Goal: Task Accomplishment & Management: Manage account settings

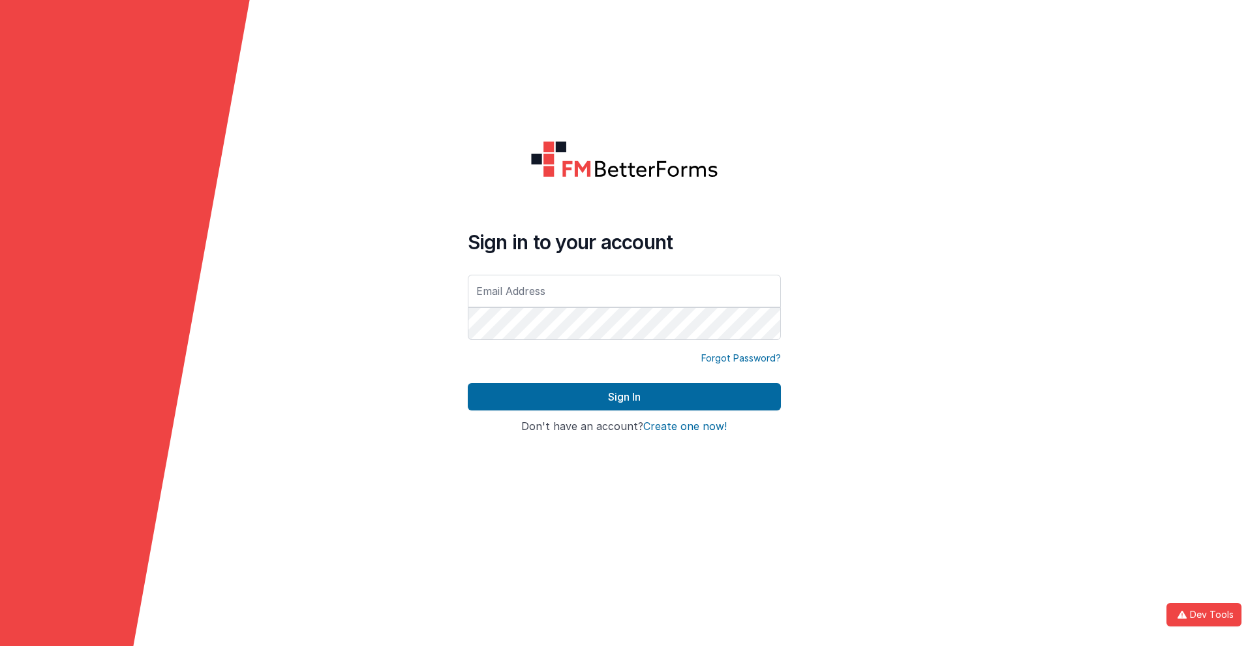
click at [624, 290] on input "text" at bounding box center [624, 291] width 313 height 33
type input "[PERSON_NAME][EMAIL_ADDRESS][DOMAIN_NAME]"
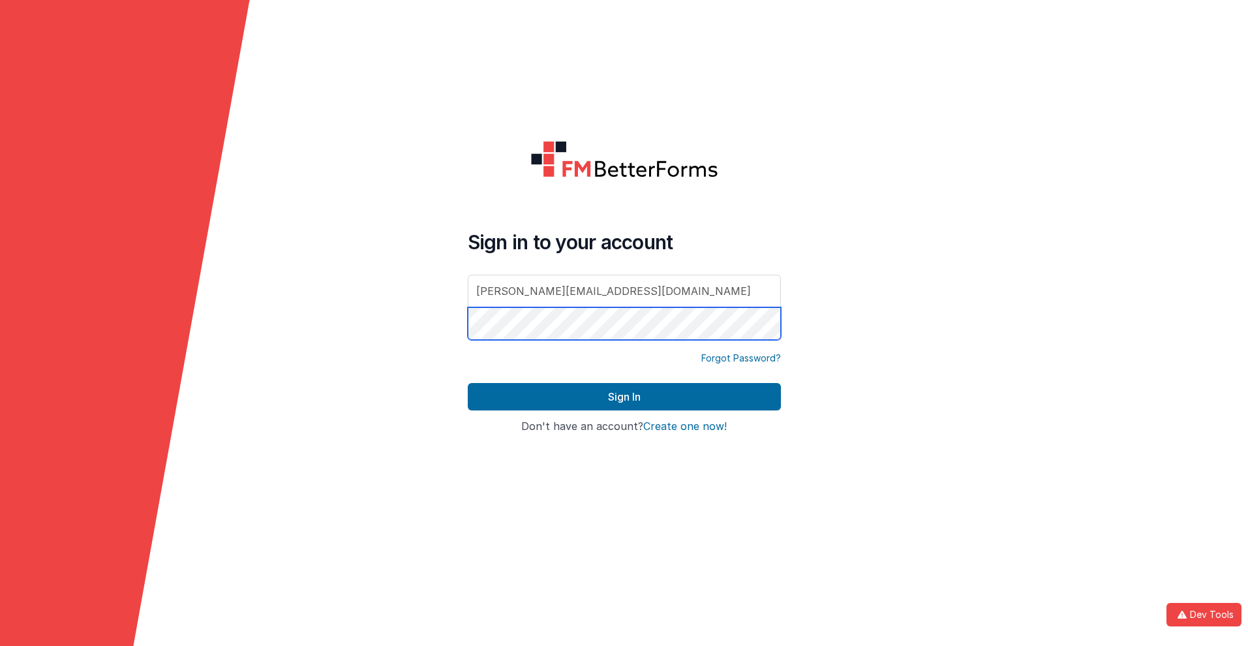
click at [468, 383] on button "Sign In" at bounding box center [624, 396] width 313 height 27
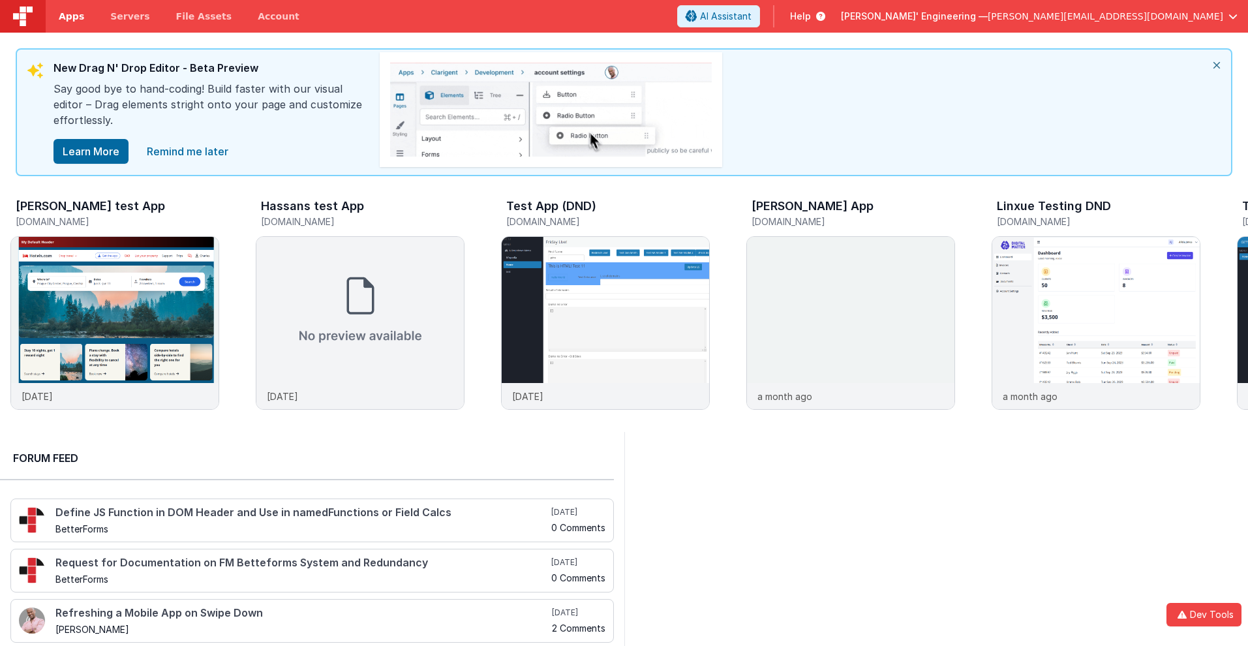
click at [71, 16] on span "Apps" at bounding box center [71, 16] width 25 height 13
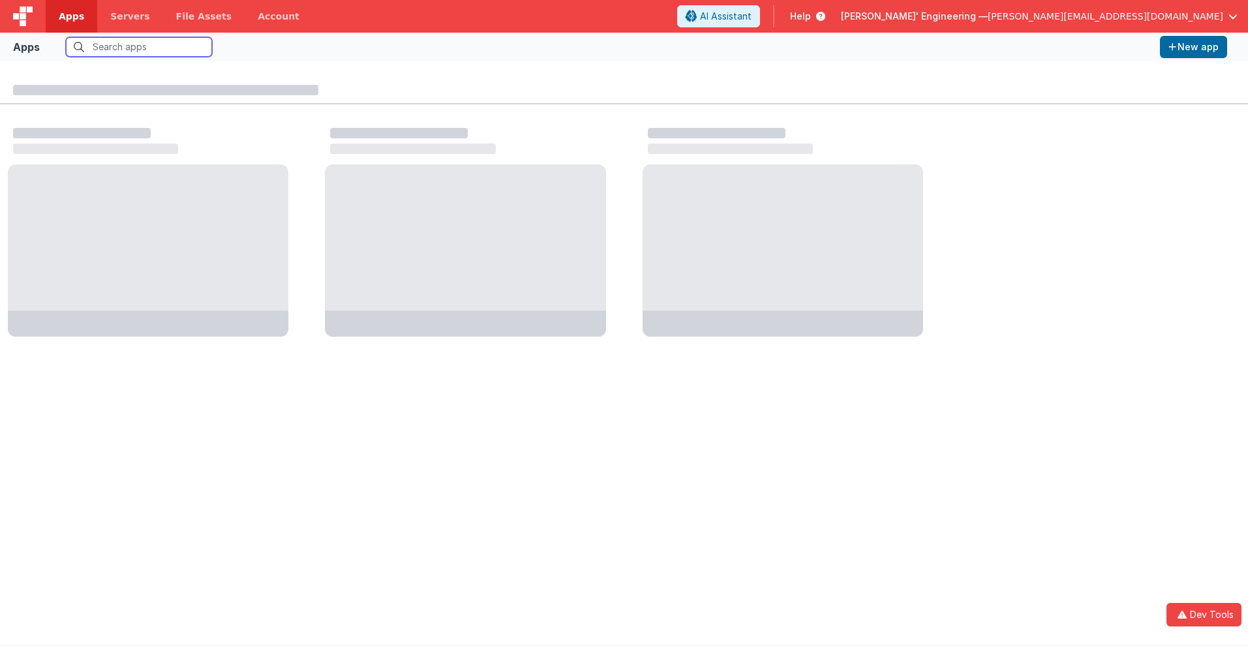
click at [139, 47] on input "text" at bounding box center [139, 47] width 146 height 20
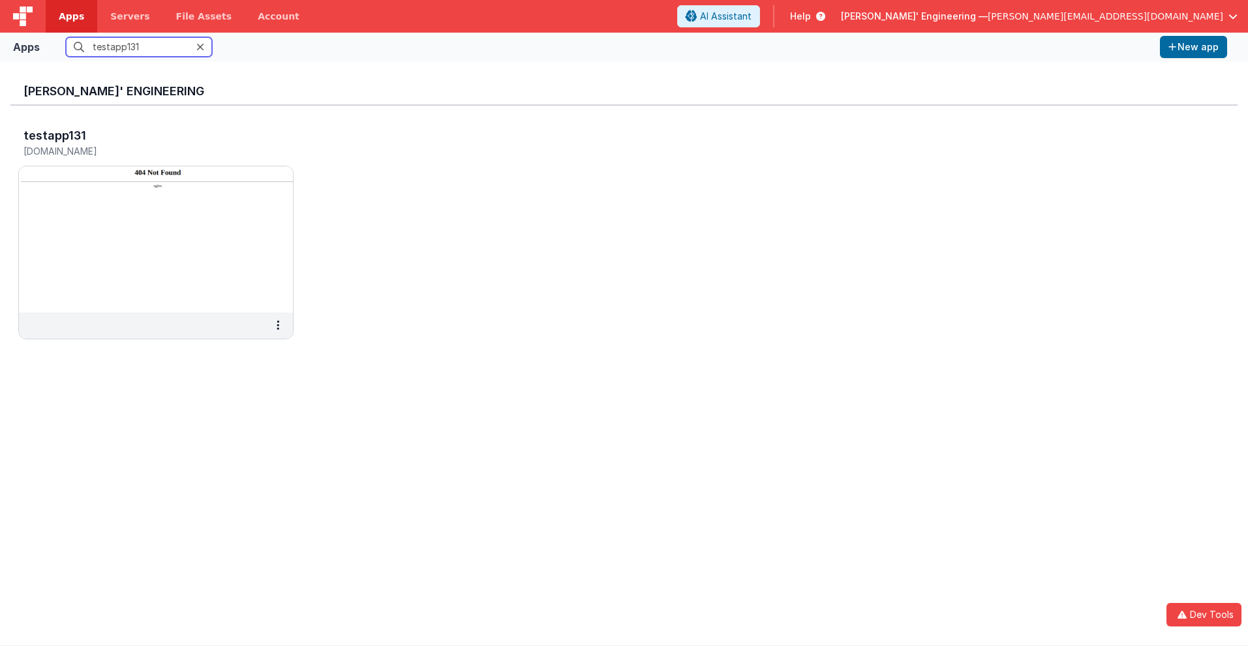
type input "testapp131"
click at [142, 151] on h5 "[DOMAIN_NAME]" at bounding box center [142, 151] width 238 height 10
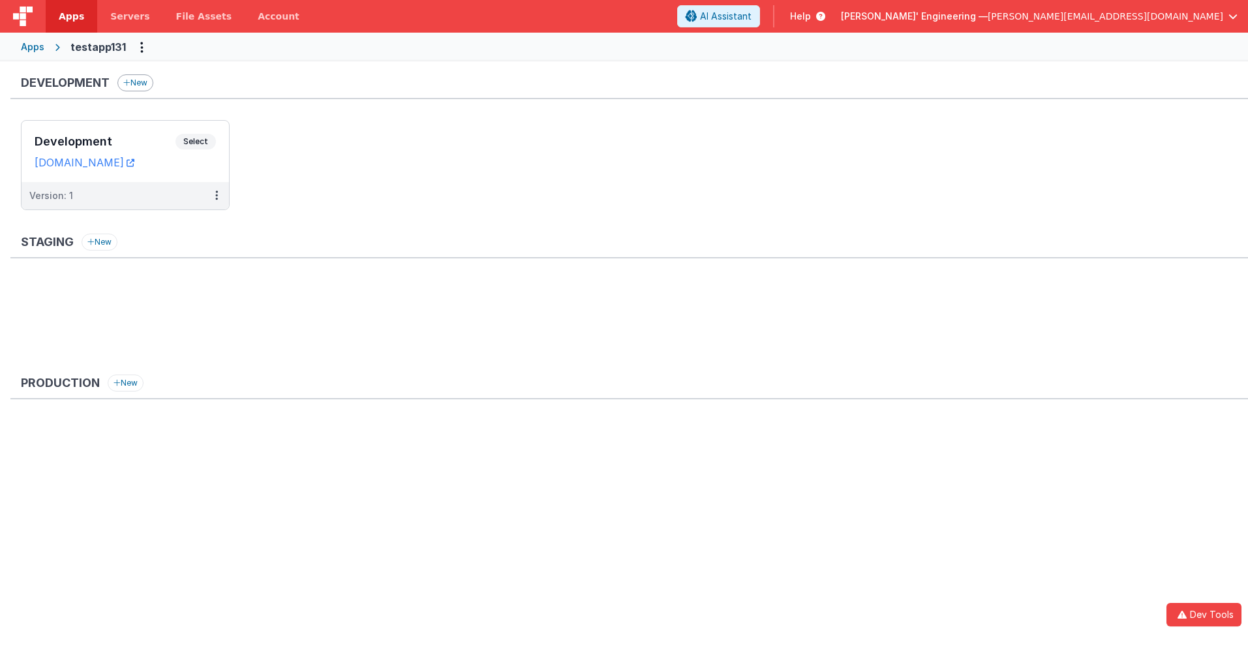
click at [136, 83] on button "New" at bounding box center [135, 82] width 36 height 17
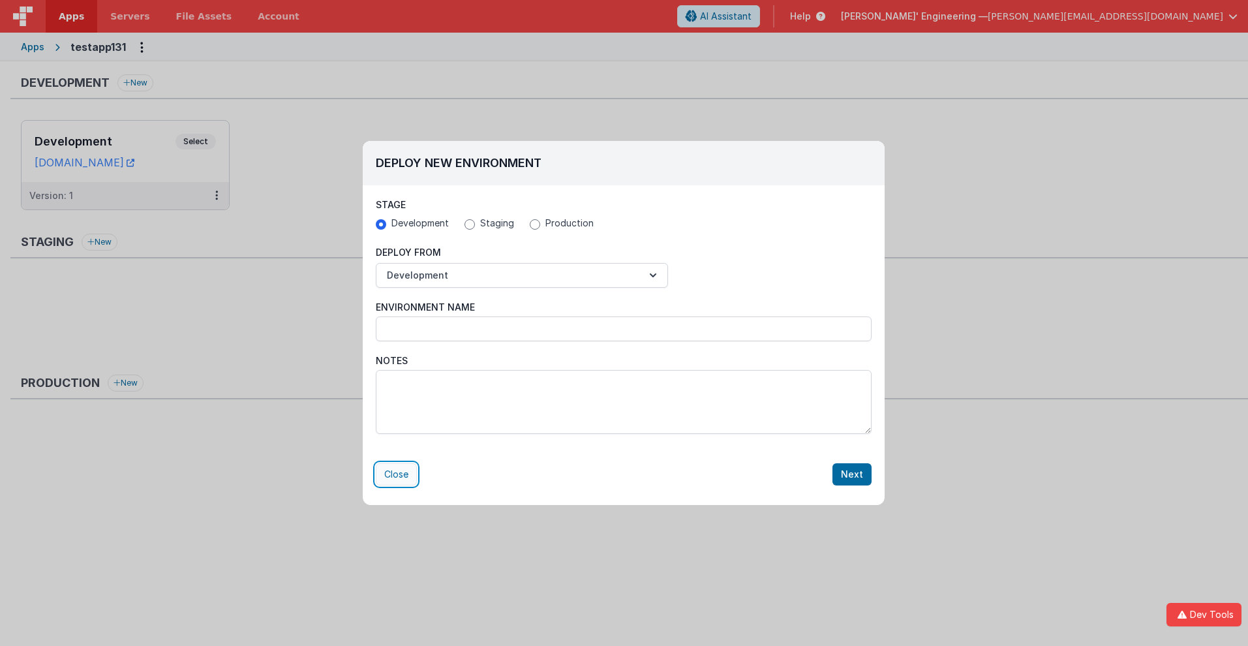
click at [396, 474] on button "Close" at bounding box center [396, 474] width 41 height 22
radio input "false"
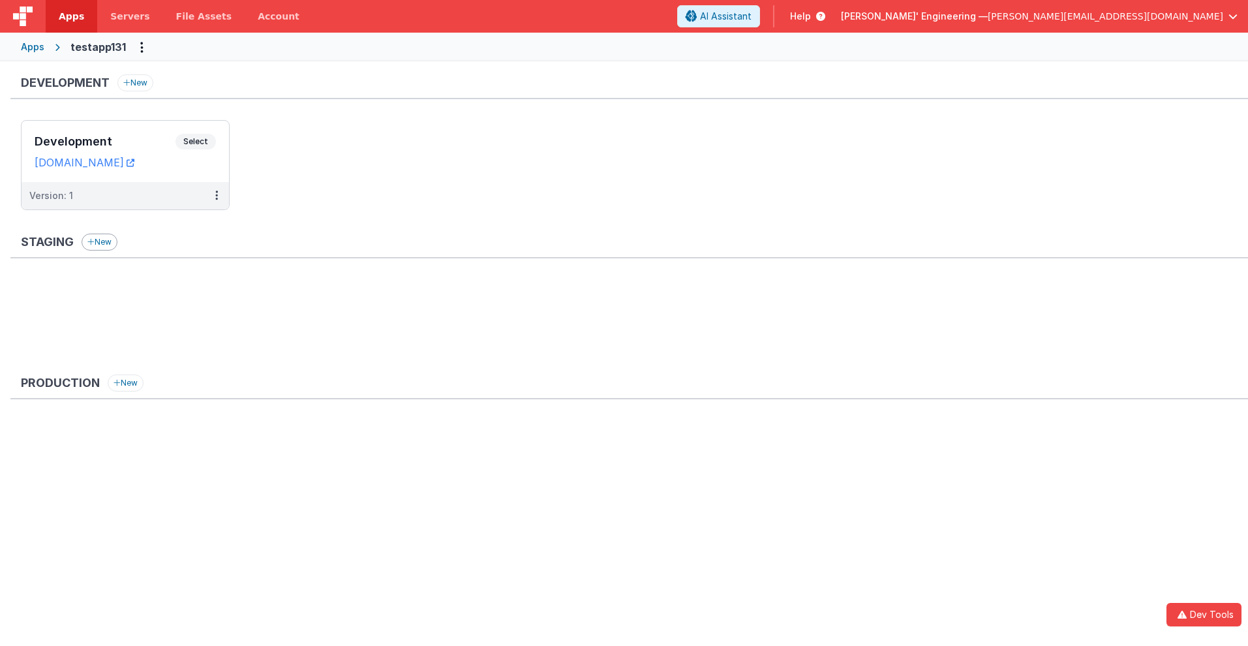
click at [86, 236] on button "New" at bounding box center [100, 242] width 36 height 17
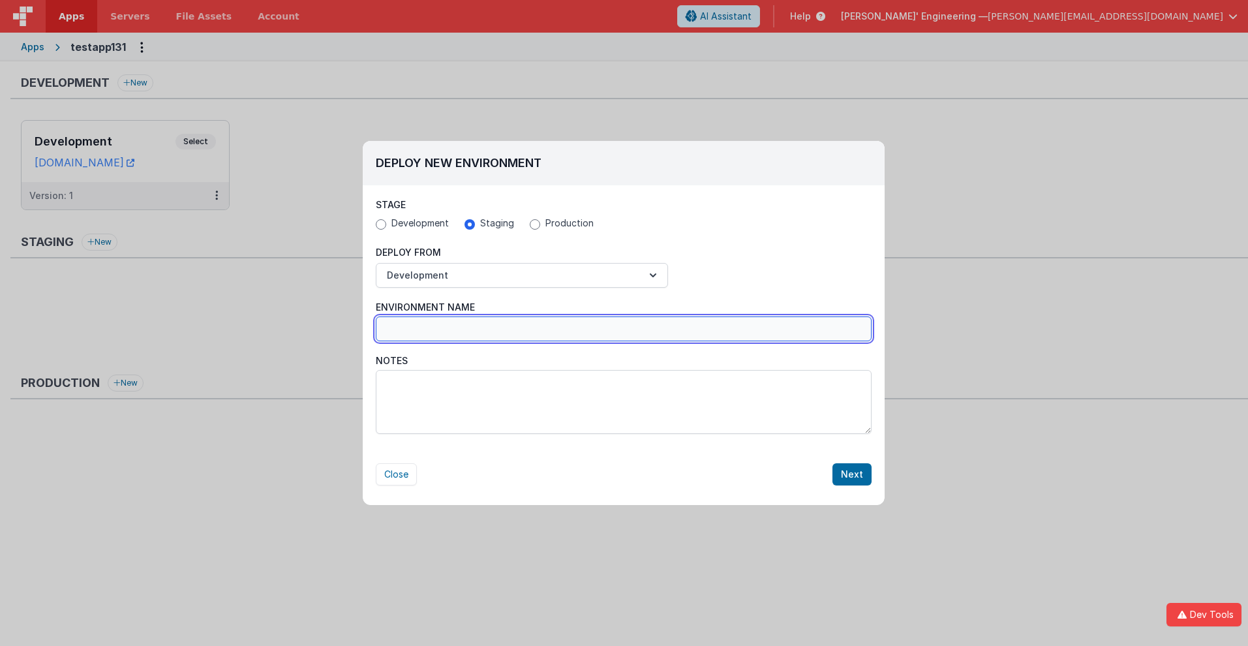
click at [624, 329] on input "Environment Name" at bounding box center [624, 328] width 496 height 25
type input "Staging_"
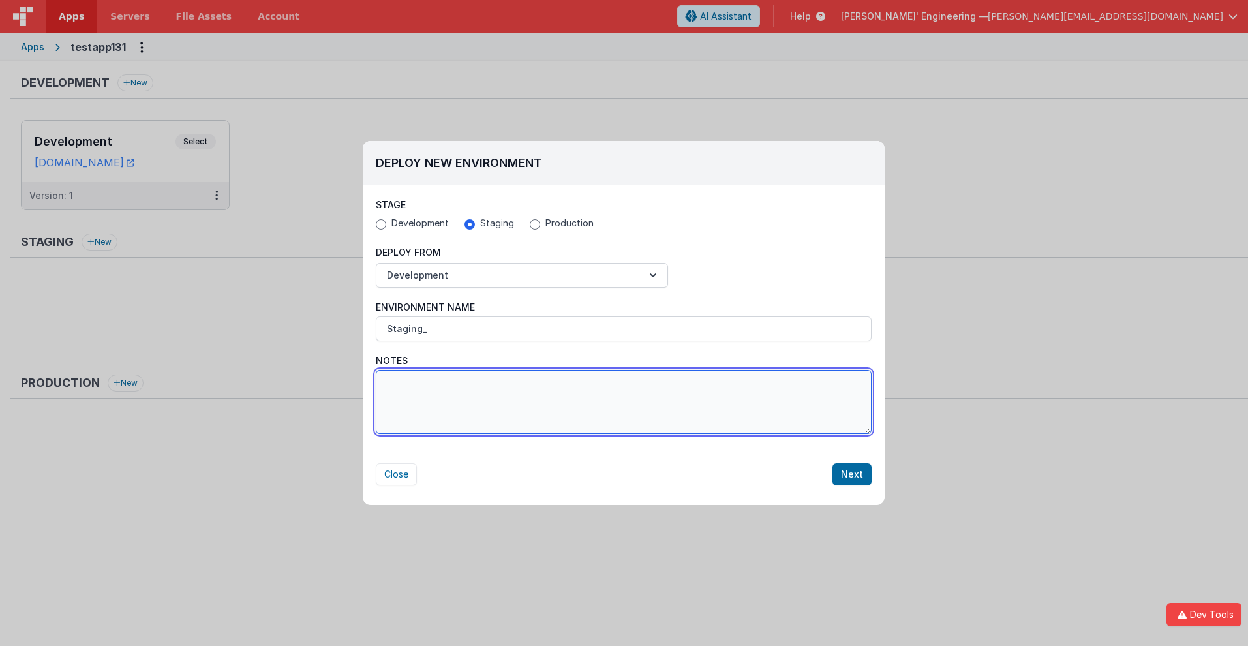
click at [624, 402] on textarea "Notes" at bounding box center [624, 402] width 496 height 64
type textarea "Test notes 123"
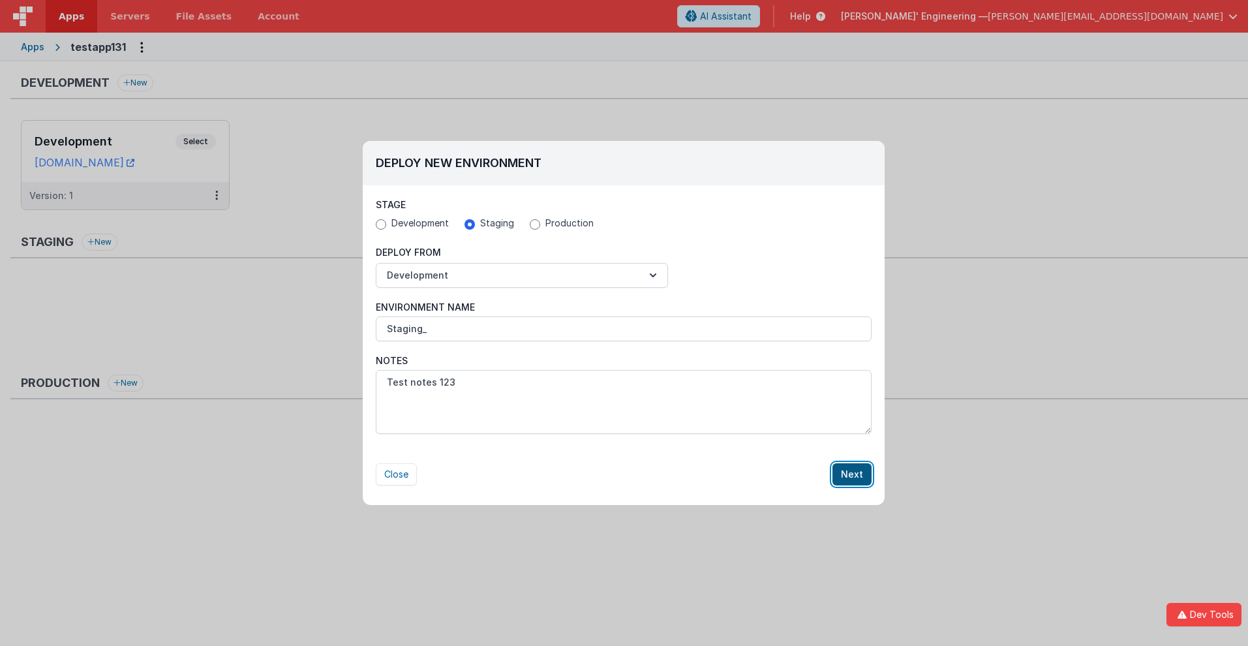
click at [853, 474] on button "Next" at bounding box center [852, 474] width 39 height 22
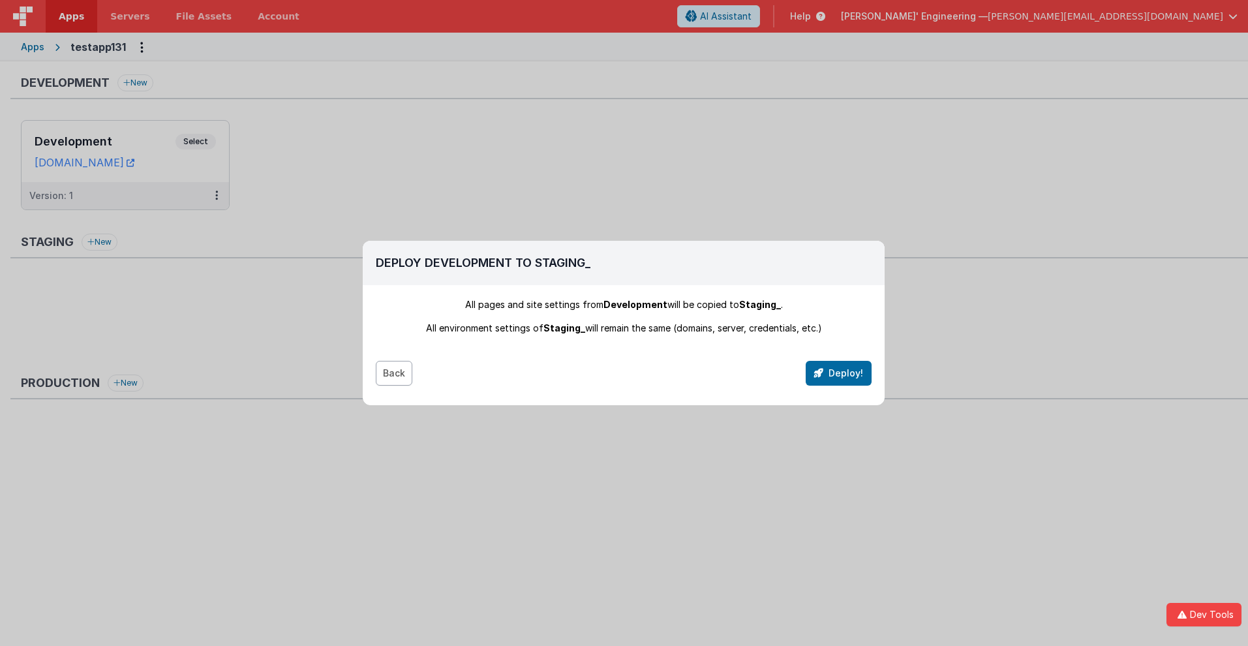
click at [393, 373] on button "Back" at bounding box center [394, 373] width 37 height 25
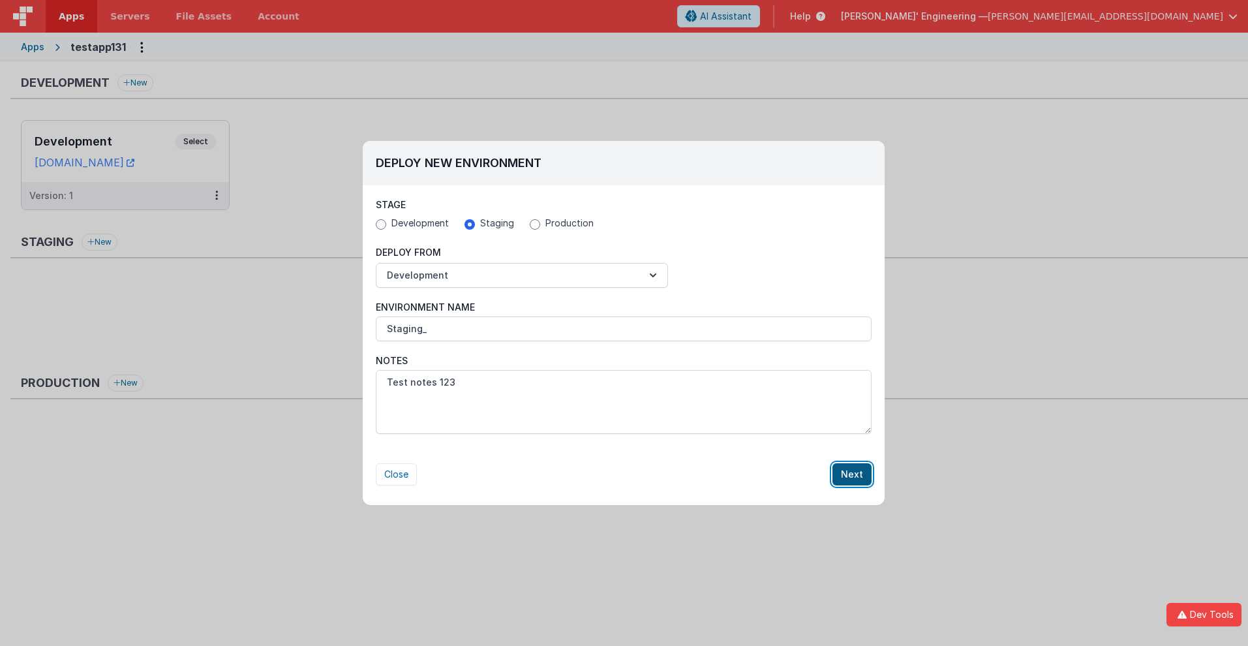
click at [853, 474] on button "Next" at bounding box center [852, 474] width 39 height 22
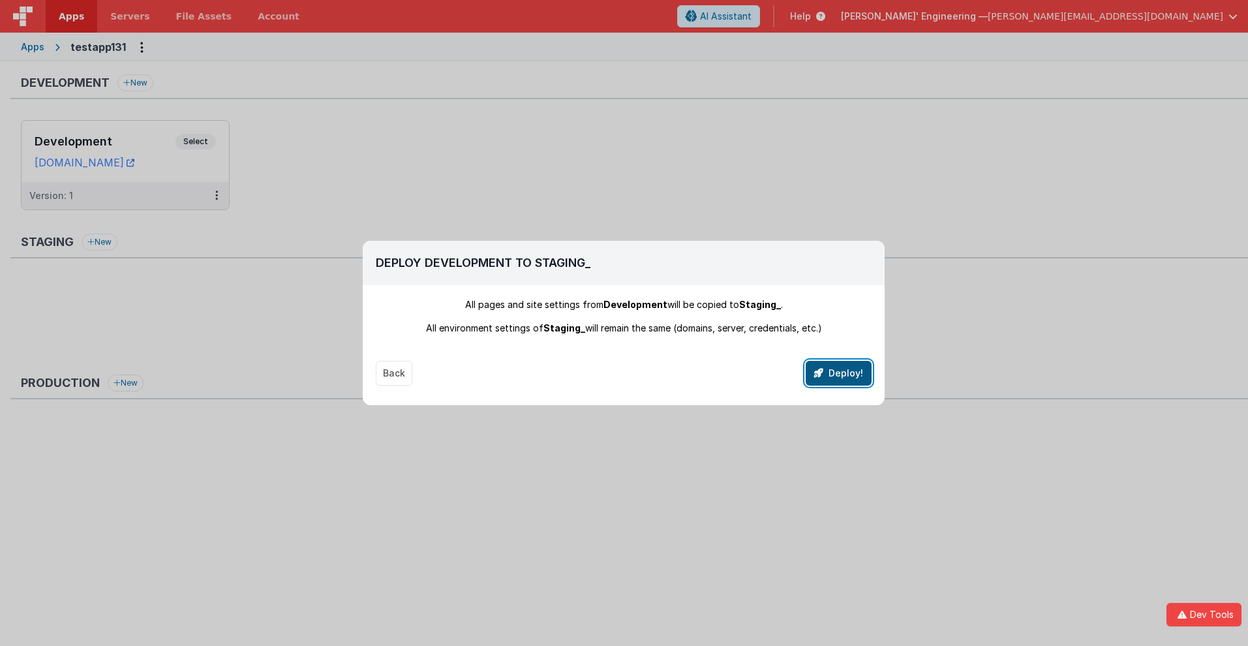
click at [839, 373] on button "Deploy!" at bounding box center [839, 373] width 66 height 25
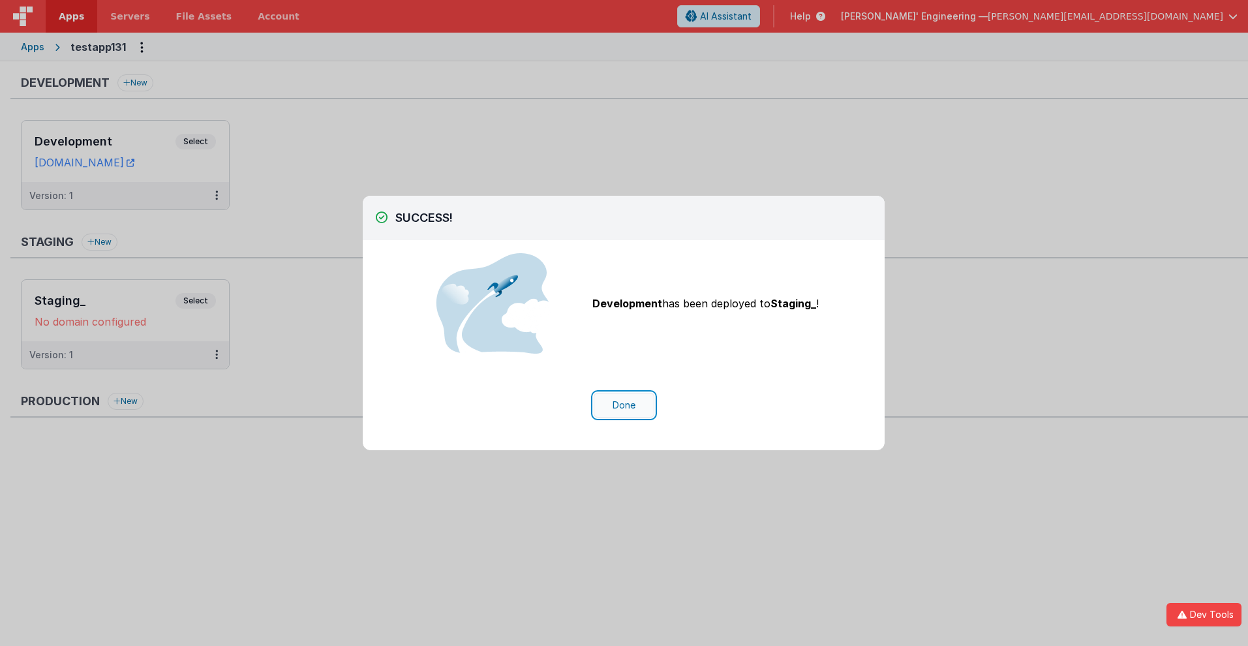
click at [624, 405] on button "Done" at bounding box center [624, 405] width 61 height 25
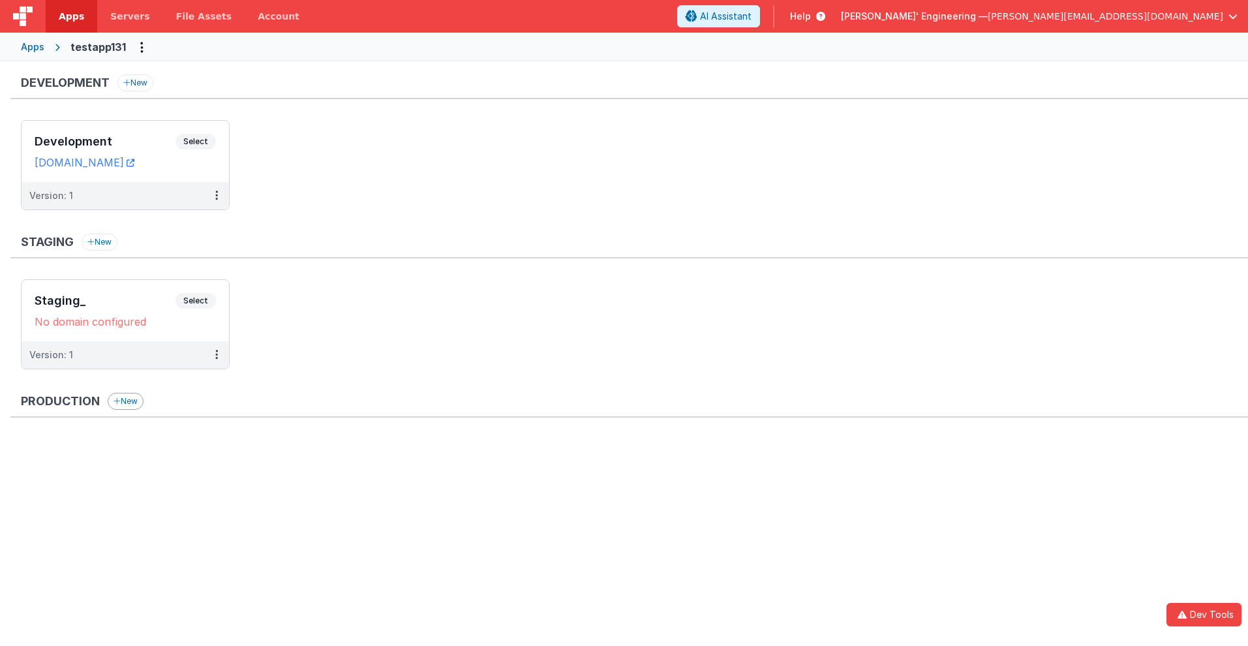
click at [127, 401] on button "New" at bounding box center [126, 401] width 36 height 17
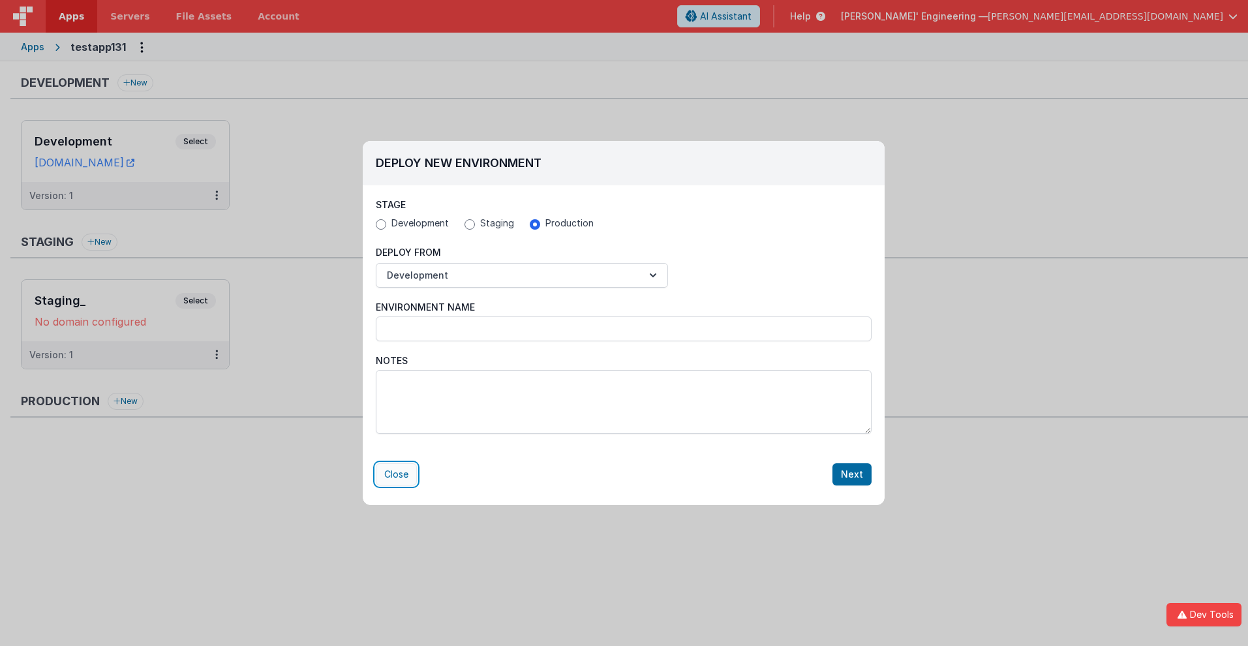
click at [396, 474] on button "Close" at bounding box center [396, 474] width 41 height 22
radio input "false"
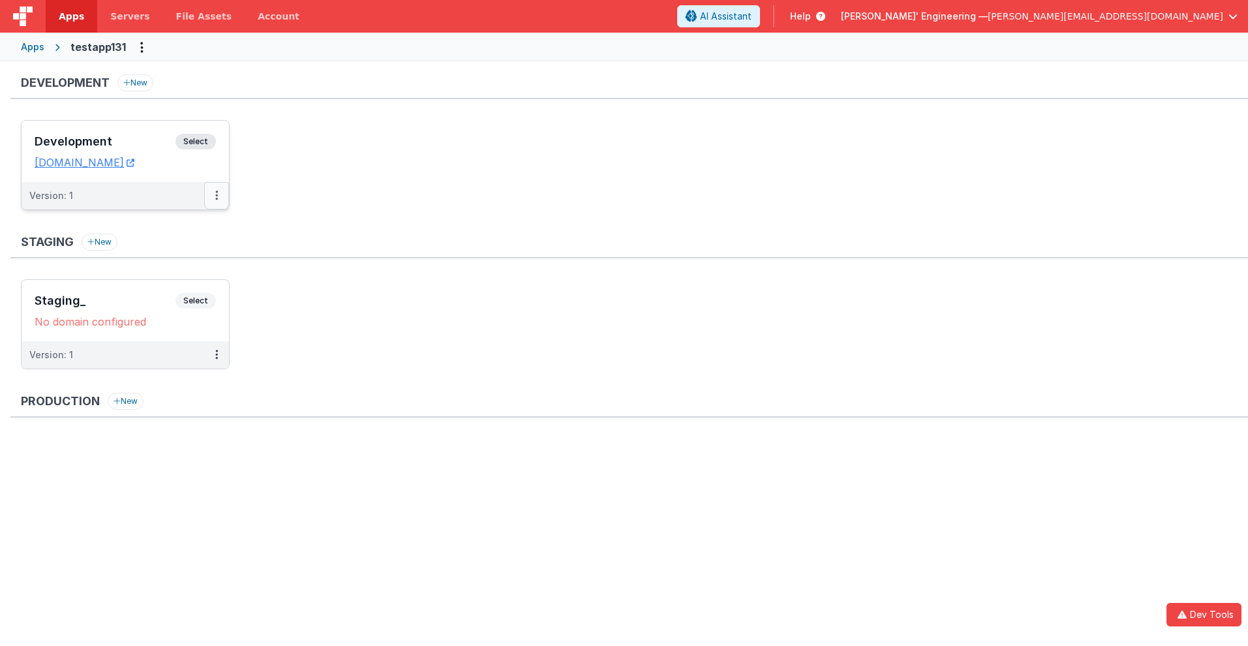
click at [216, 195] on icon at bounding box center [216, 195] width 3 height 1
click at [172, 225] on link "Edit" at bounding box center [171, 224] width 115 height 23
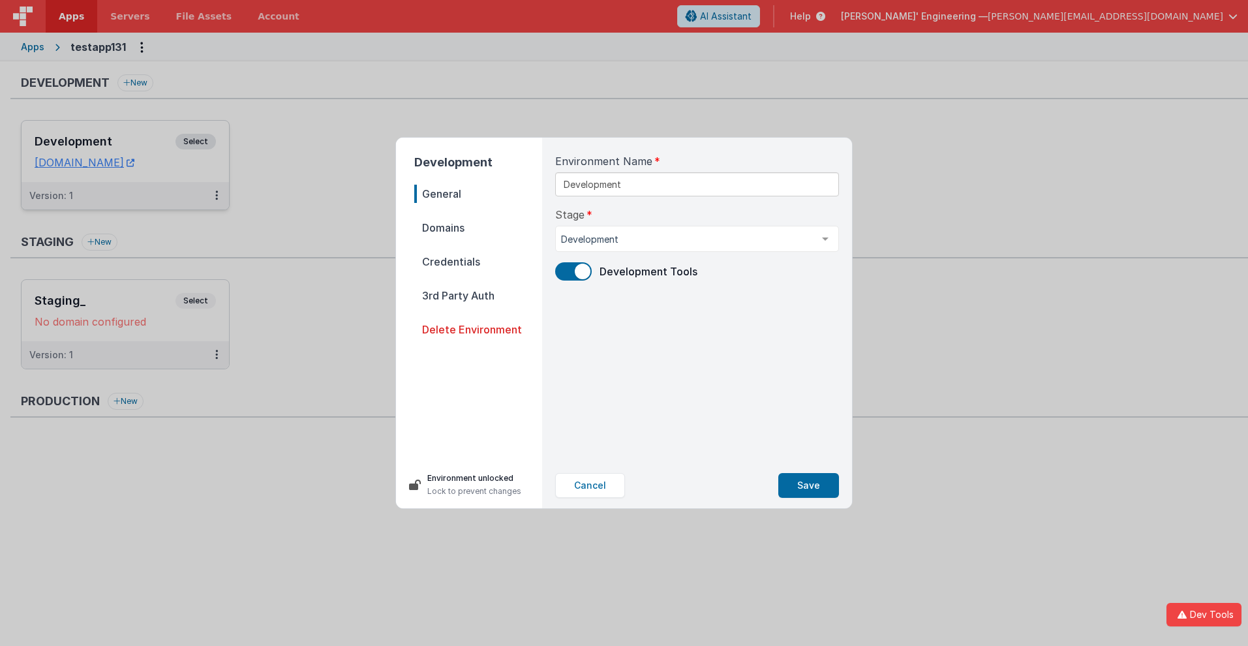
click at [478, 228] on span "Domains" at bounding box center [478, 228] width 128 height 18
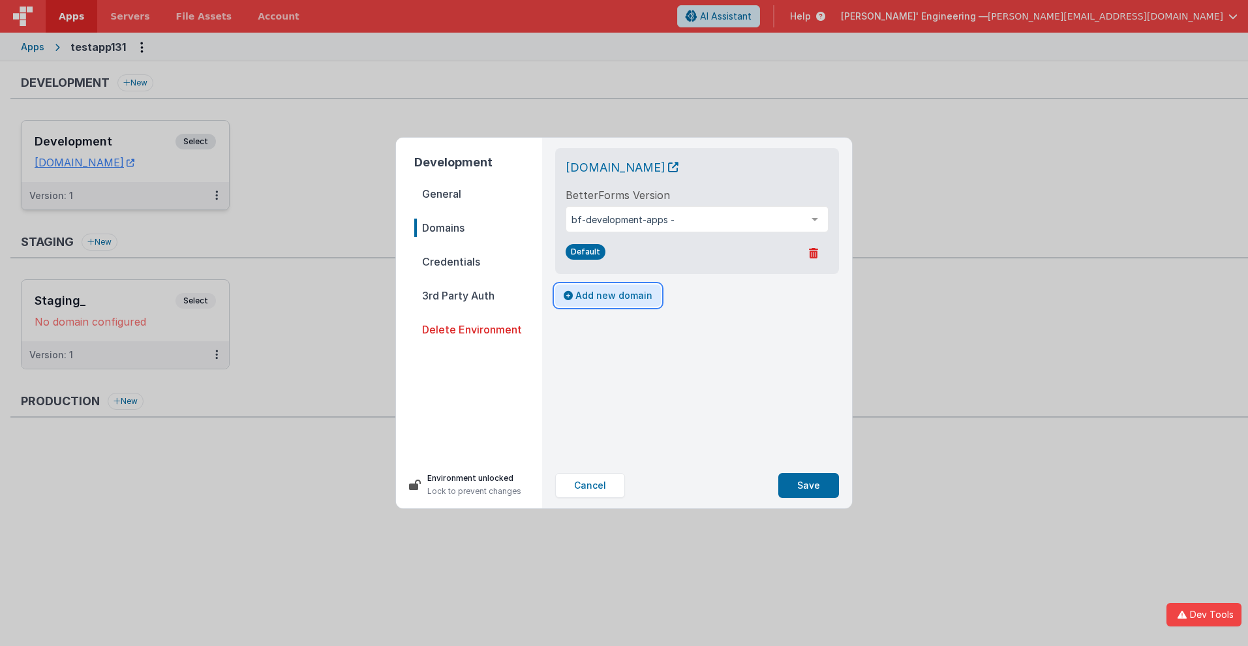
click at [606, 296] on button "Add new domain" at bounding box center [608, 296] width 106 height 22
select select "[DOMAIN_NAME]"
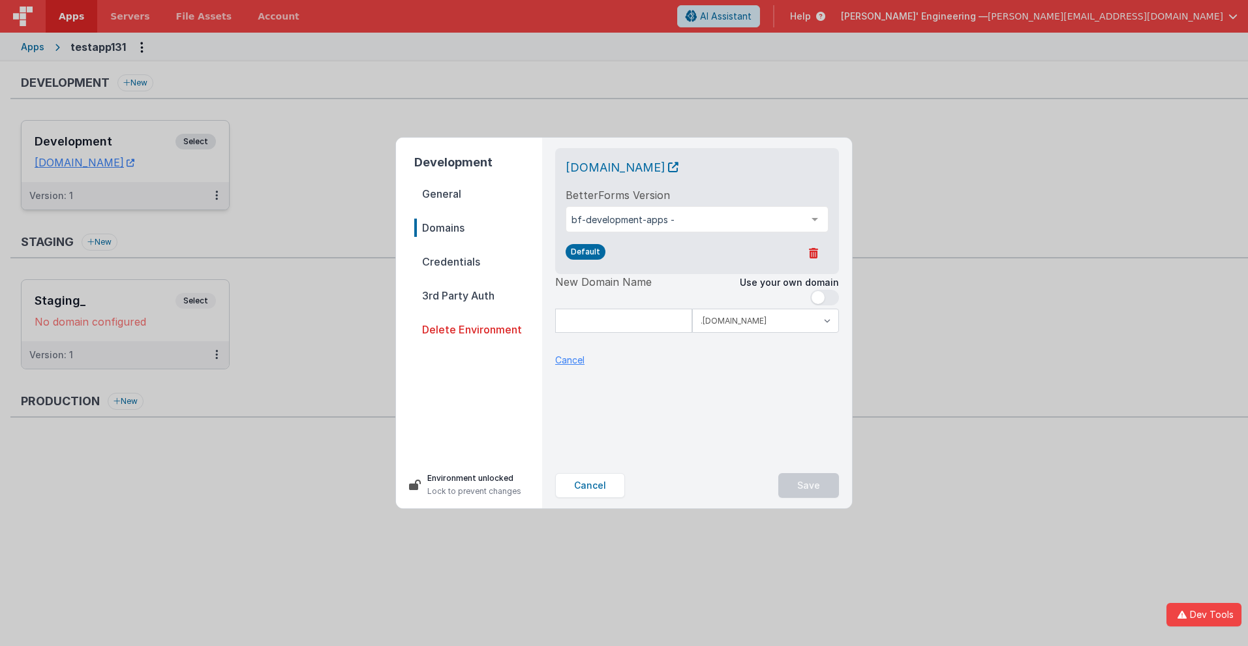
click at [570, 360] on p "Cancel" at bounding box center [569, 360] width 29 height 14
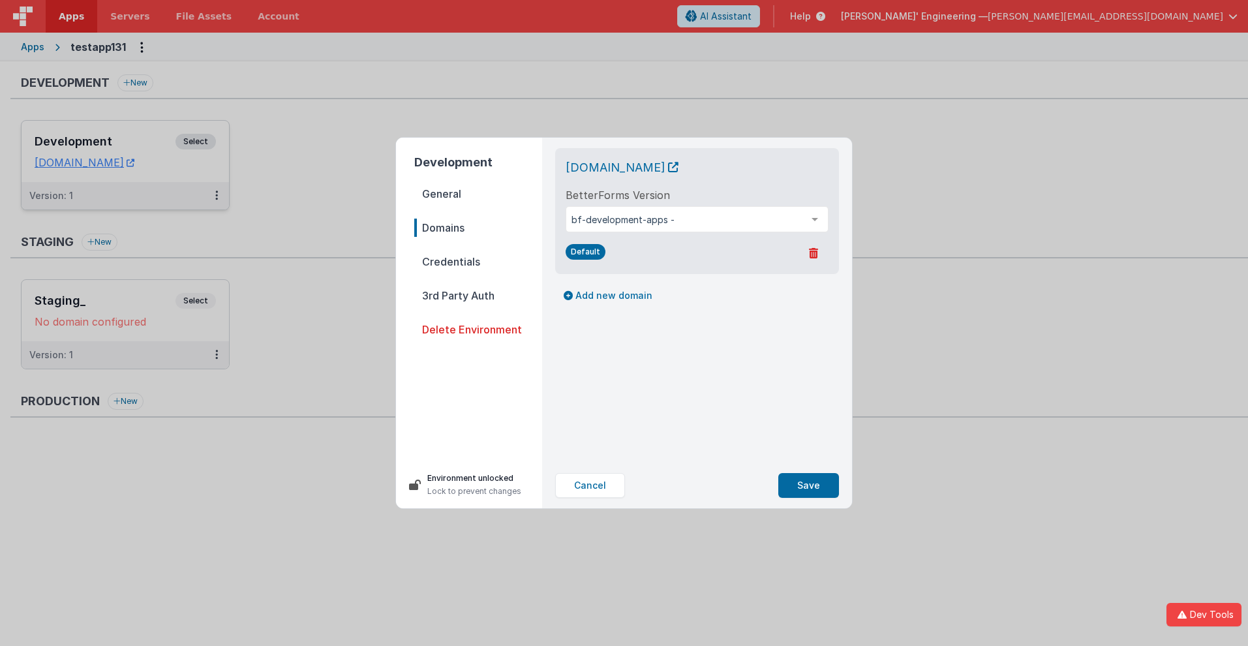
click at [478, 262] on span "Credentials" at bounding box center [478, 262] width 128 height 18
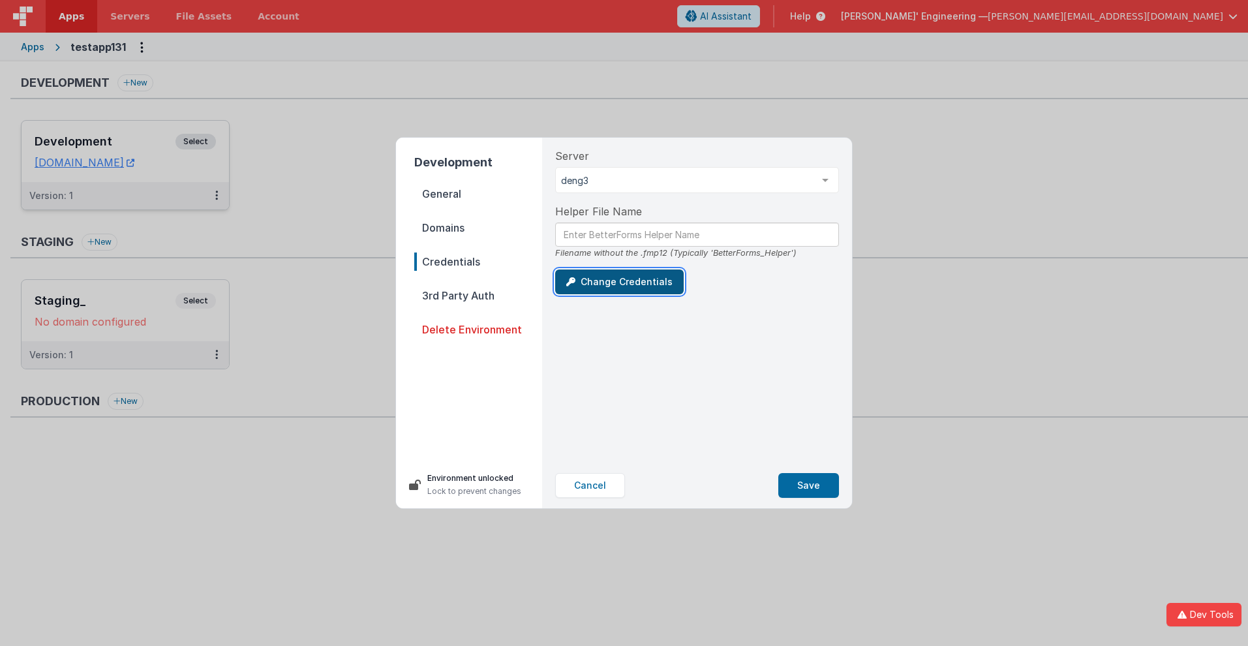
click at [616, 282] on button "Change Credentials" at bounding box center [619, 282] width 129 height 25
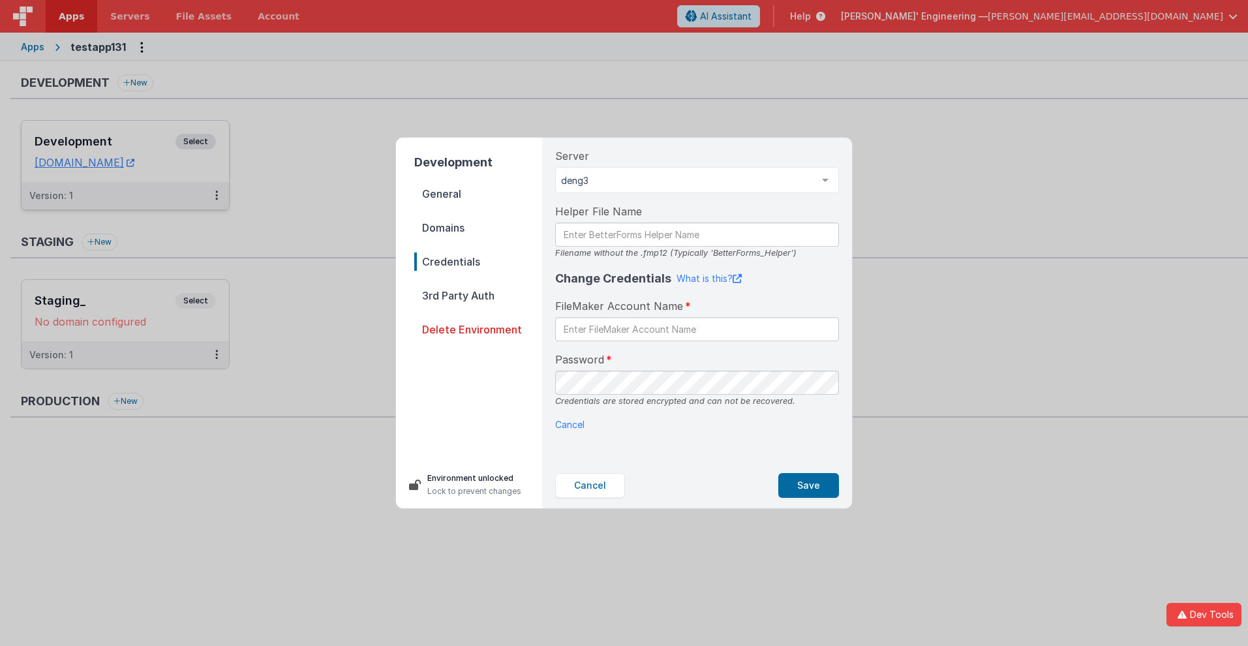
click at [562, 417] on div "Change Credentials What is this? FileMaker Account Name Password Credentials ar…" at bounding box center [697, 351] width 284 height 162
click at [697, 329] on input "text" at bounding box center [697, 329] width 284 height 24
type input "test"
click at [809, 486] on button "Save" at bounding box center [809, 485] width 61 height 25
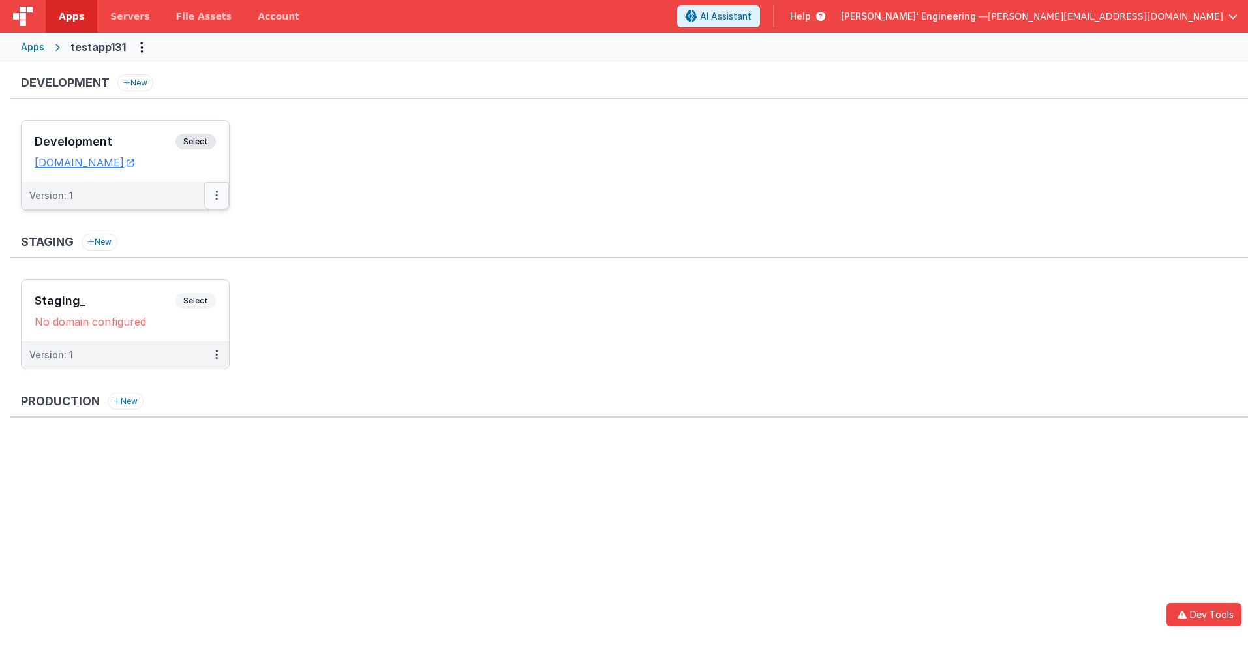
click at [216, 195] on icon at bounding box center [216, 195] width 3 height 1
click at [172, 249] on link "Deploy..." at bounding box center [171, 248] width 115 height 23
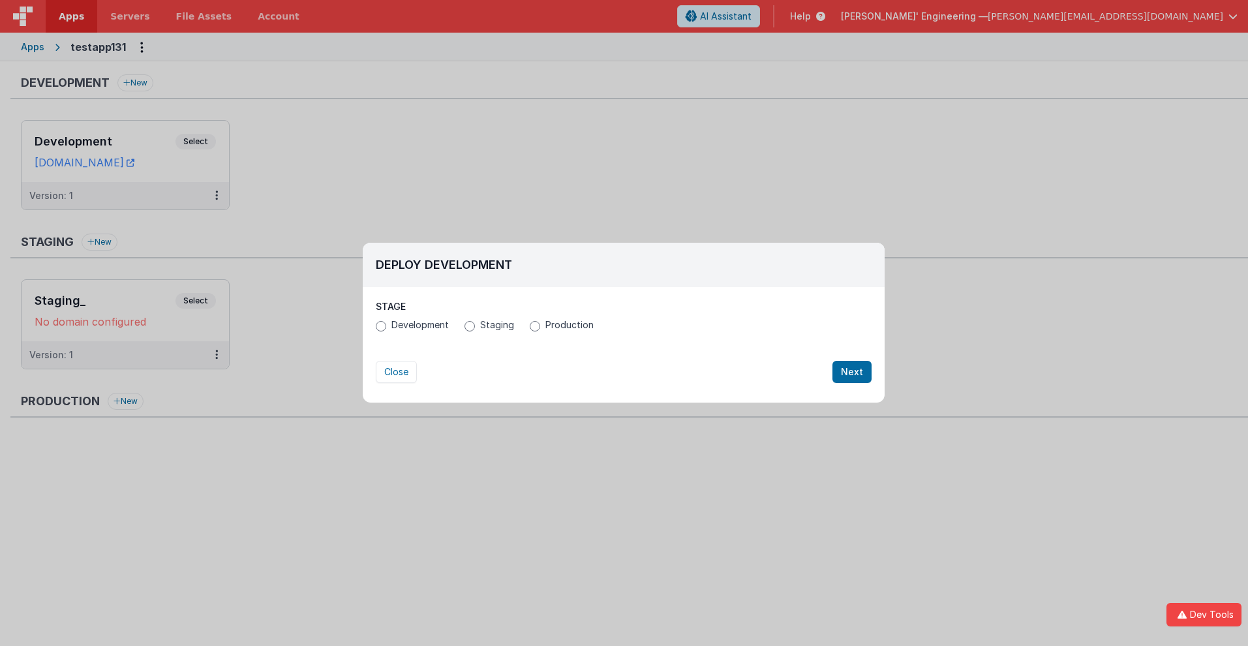
click at [567, 325] on span "Production" at bounding box center [570, 324] width 48 height 13
click at [540, 325] on input "Production" at bounding box center [535, 326] width 10 height 10
radio input "true"
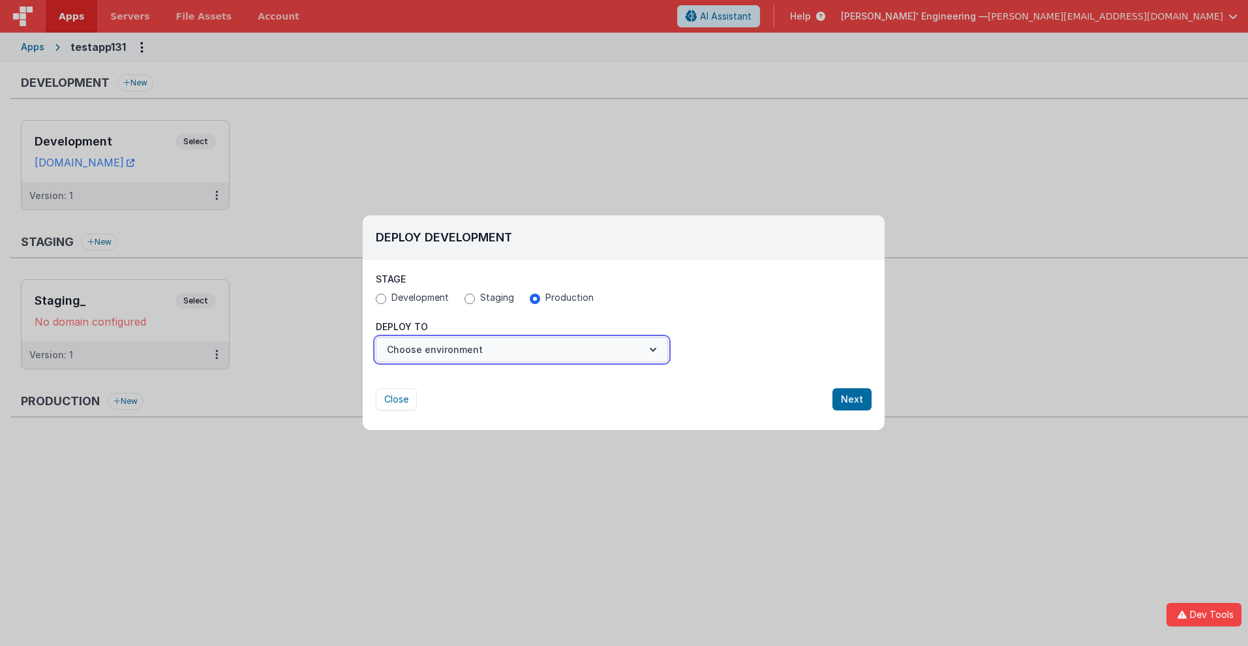
click at [522, 350] on button "Choose environment" at bounding box center [522, 349] width 292 height 25
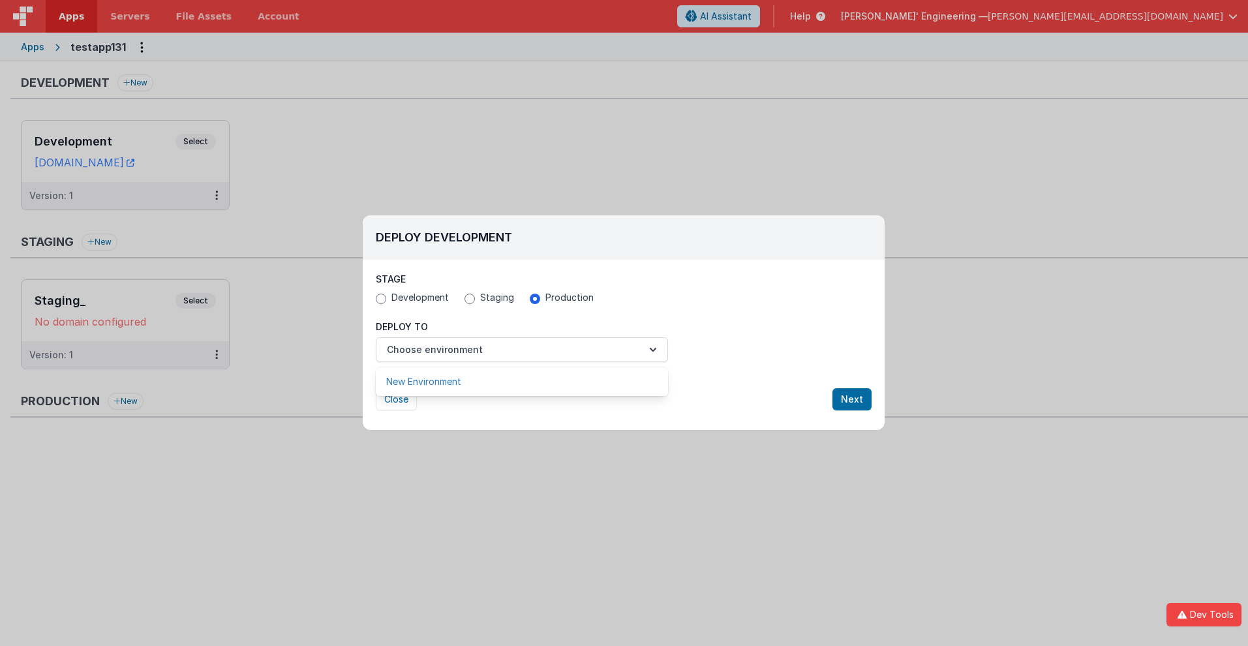
click at [522, 382] on link "New Environment" at bounding box center [522, 381] width 292 height 23
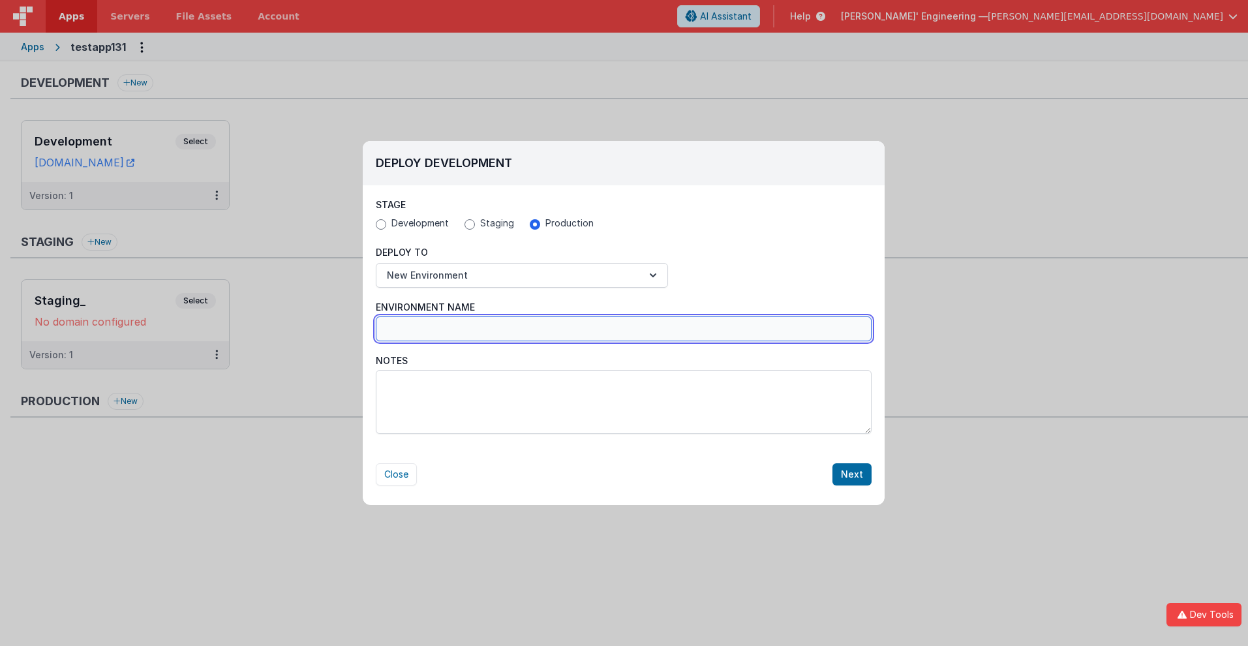
click at [624, 329] on input "Environment Name" at bounding box center [624, 328] width 496 height 25
type input "Production_"
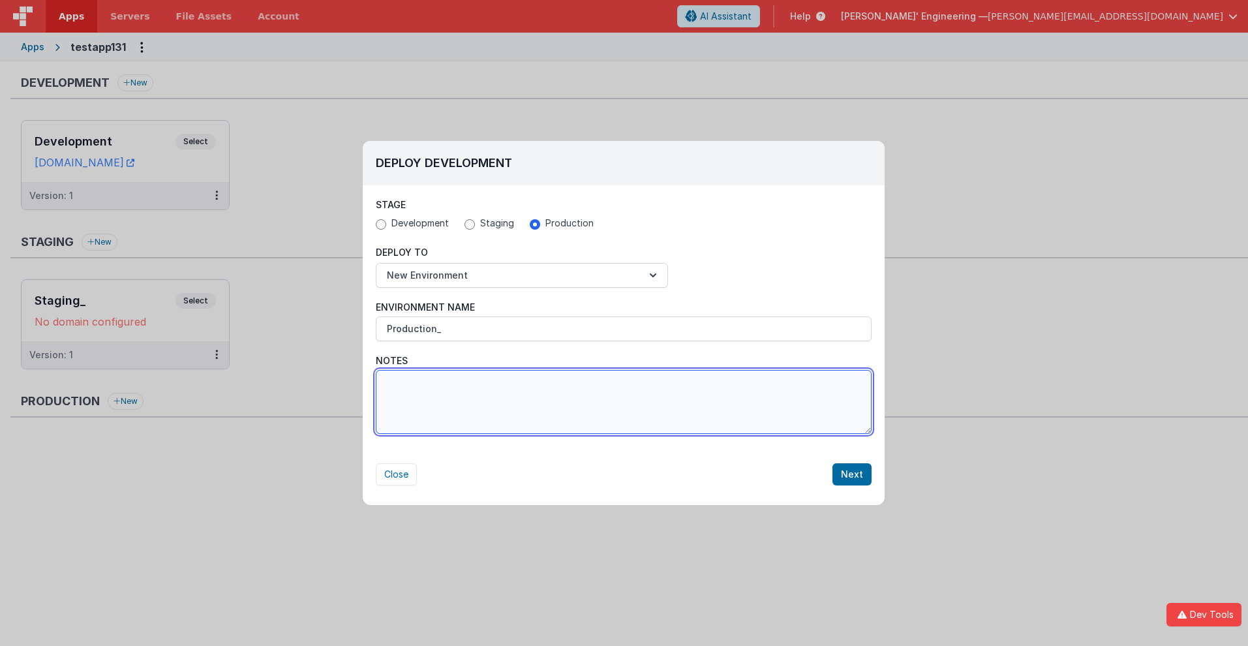
click at [624, 402] on textarea "Notes" at bounding box center [624, 402] width 496 height 64
type textarea "Test notes 123"
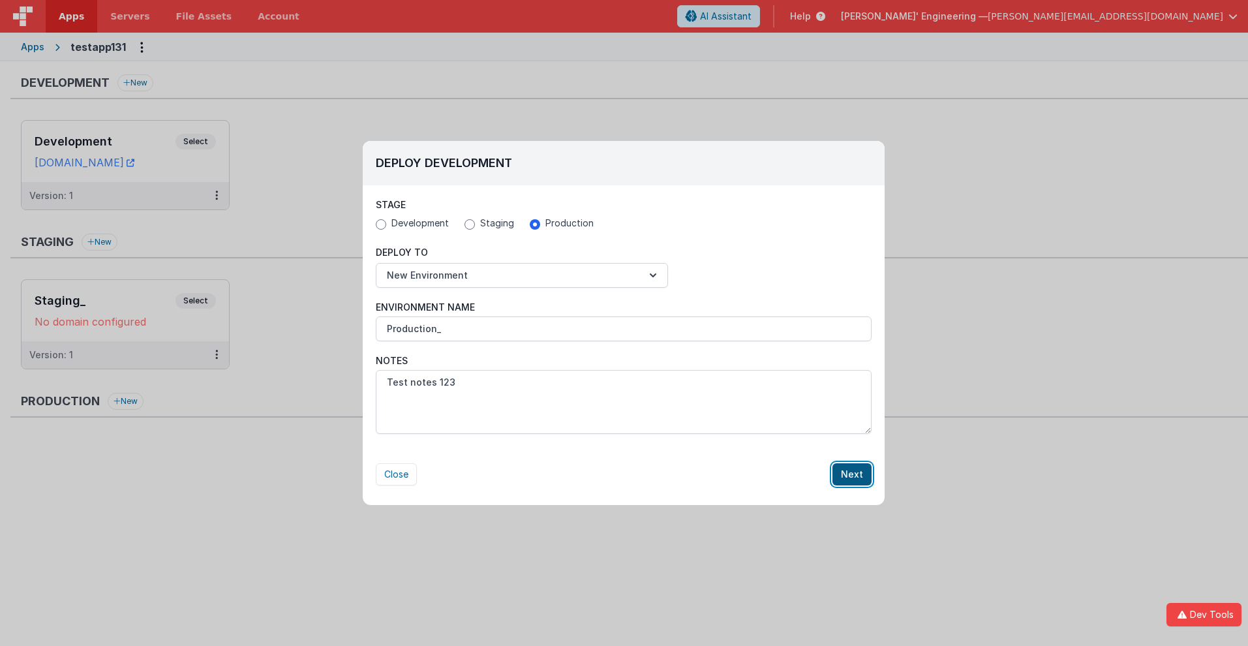
click at [853, 474] on button "Next" at bounding box center [852, 474] width 39 height 22
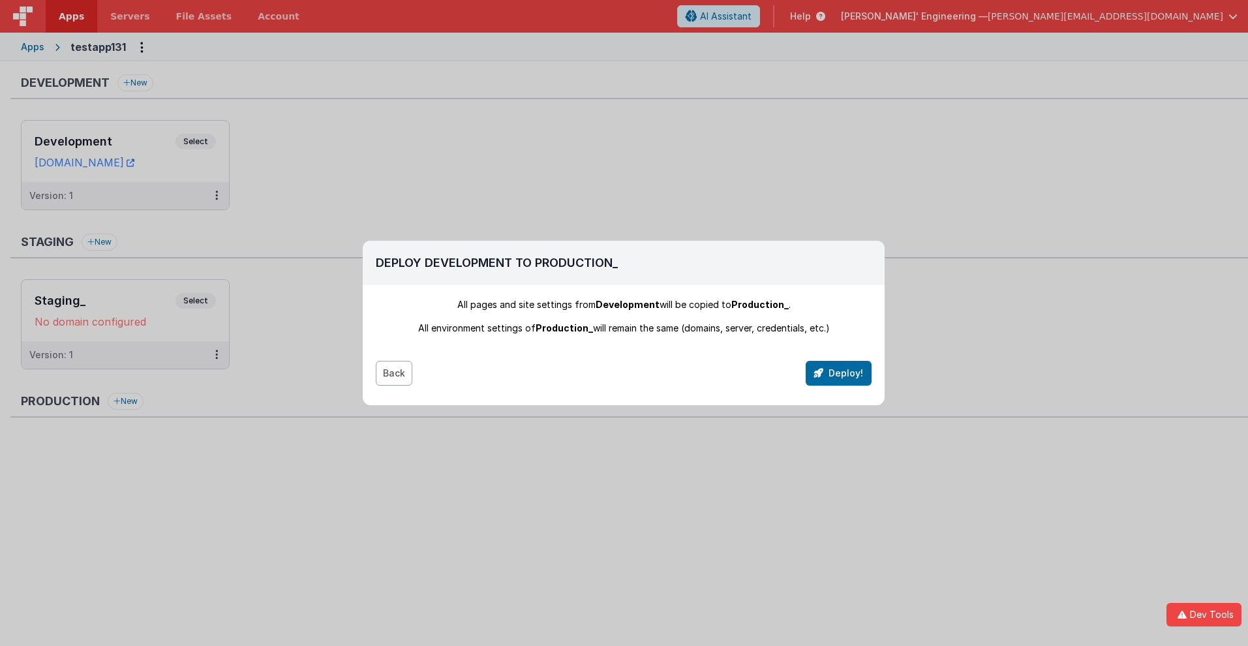
click at [393, 373] on button "Back" at bounding box center [394, 373] width 37 height 25
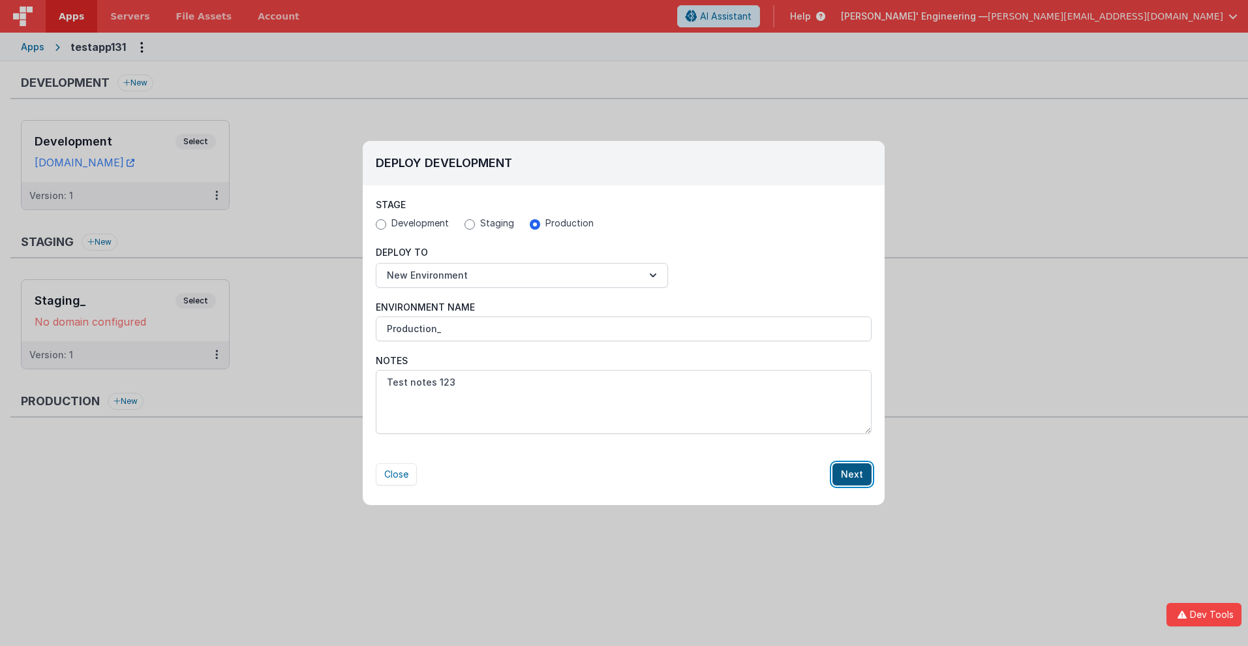
click at [853, 474] on button "Next" at bounding box center [852, 474] width 39 height 22
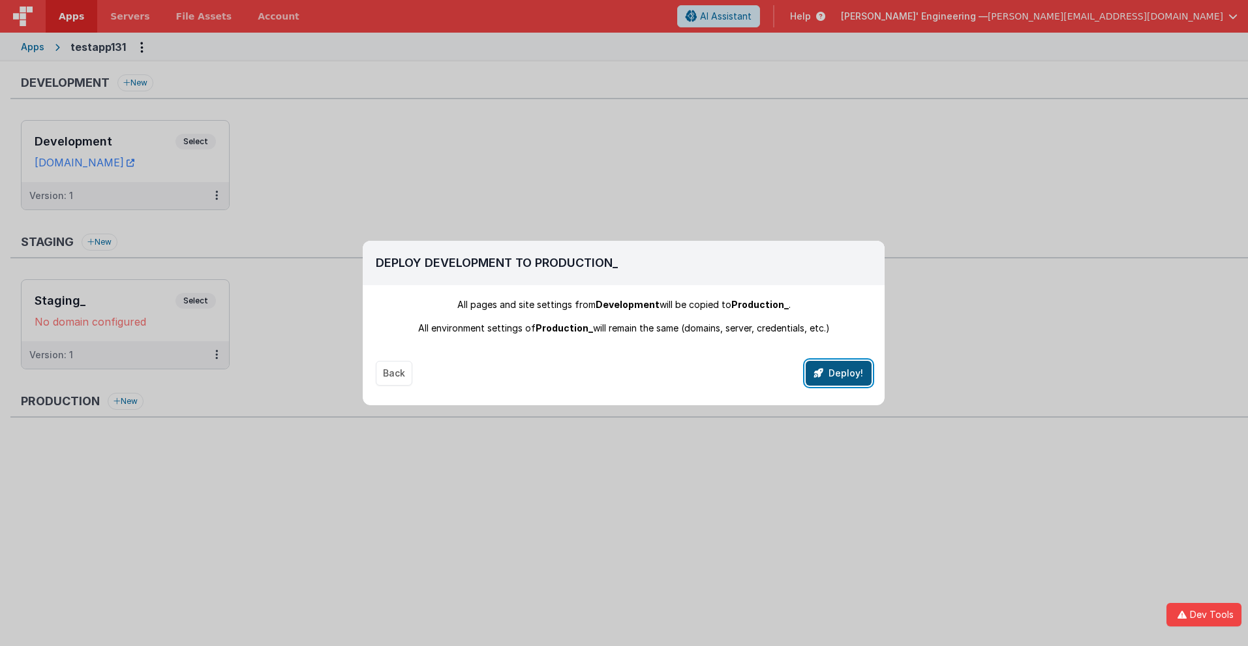
click at [839, 373] on button "Deploy!" at bounding box center [839, 373] width 66 height 25
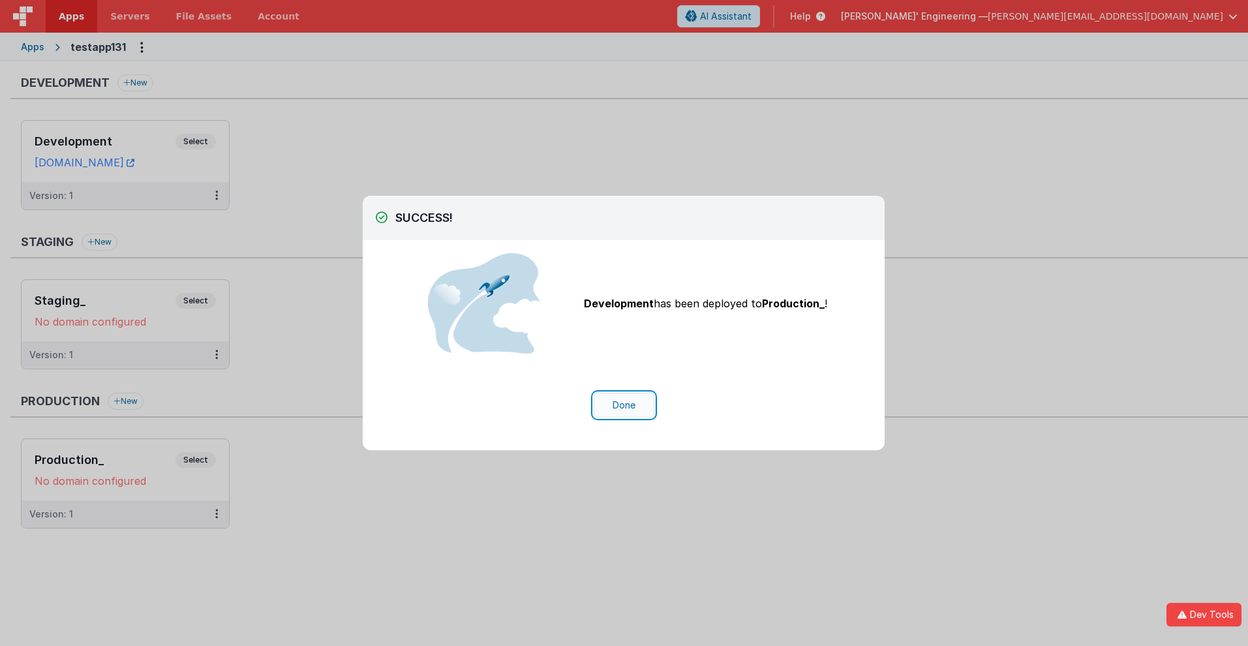
click at [624, 405] on button "Done" at bounding box center [624, 405] width 61 height 25
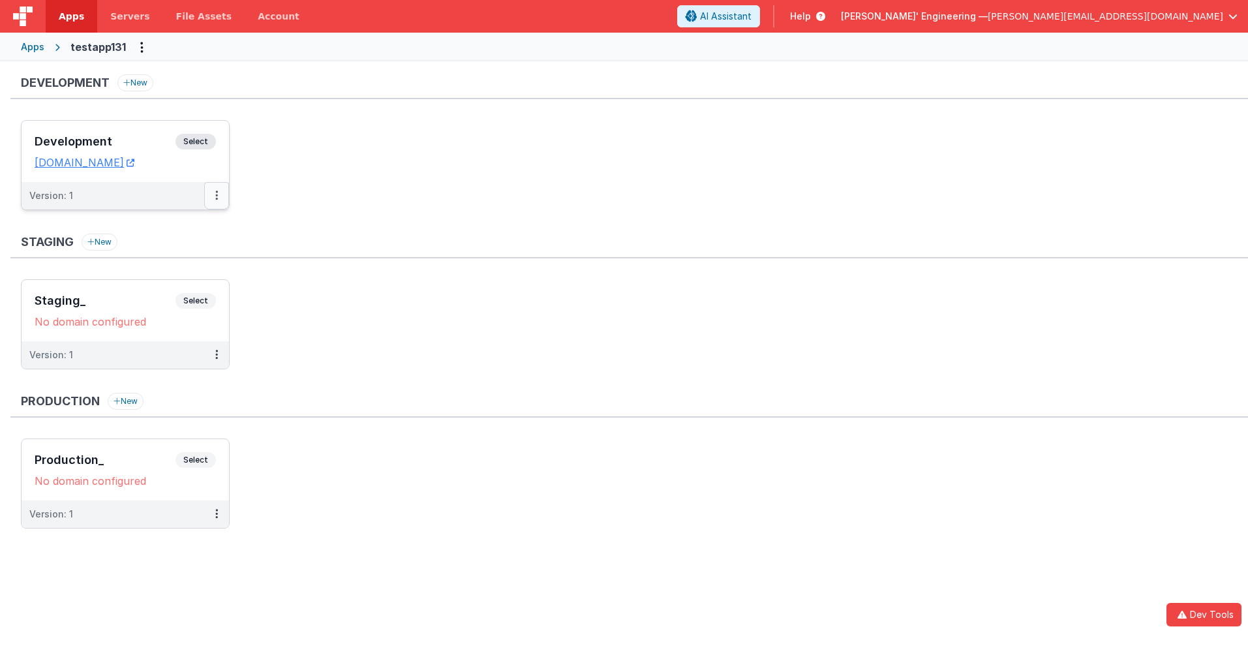
click at [216, 195] on icon at bounding box center [216, 195] width 3 height 1
click at [172, 225] on link "Edit" at bounding box center [171, 224] width 115 height 23
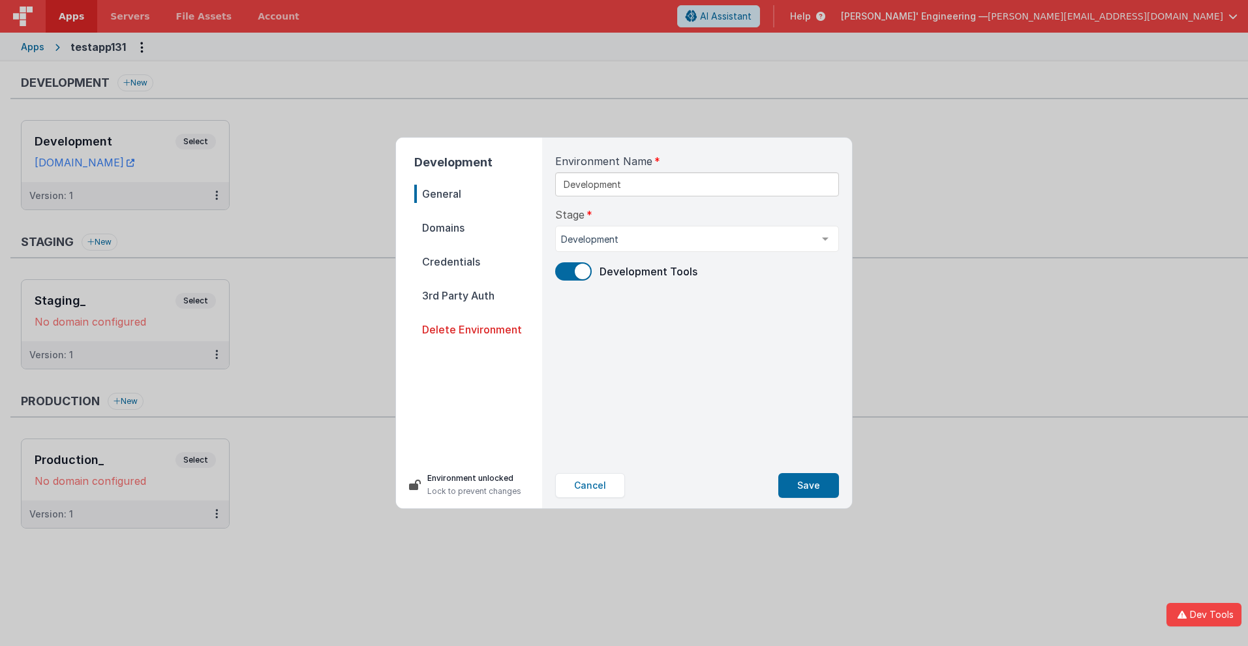
click at [478, 330] on span "Delete Environment" at bounding box center [478, 329] width 128 height 18
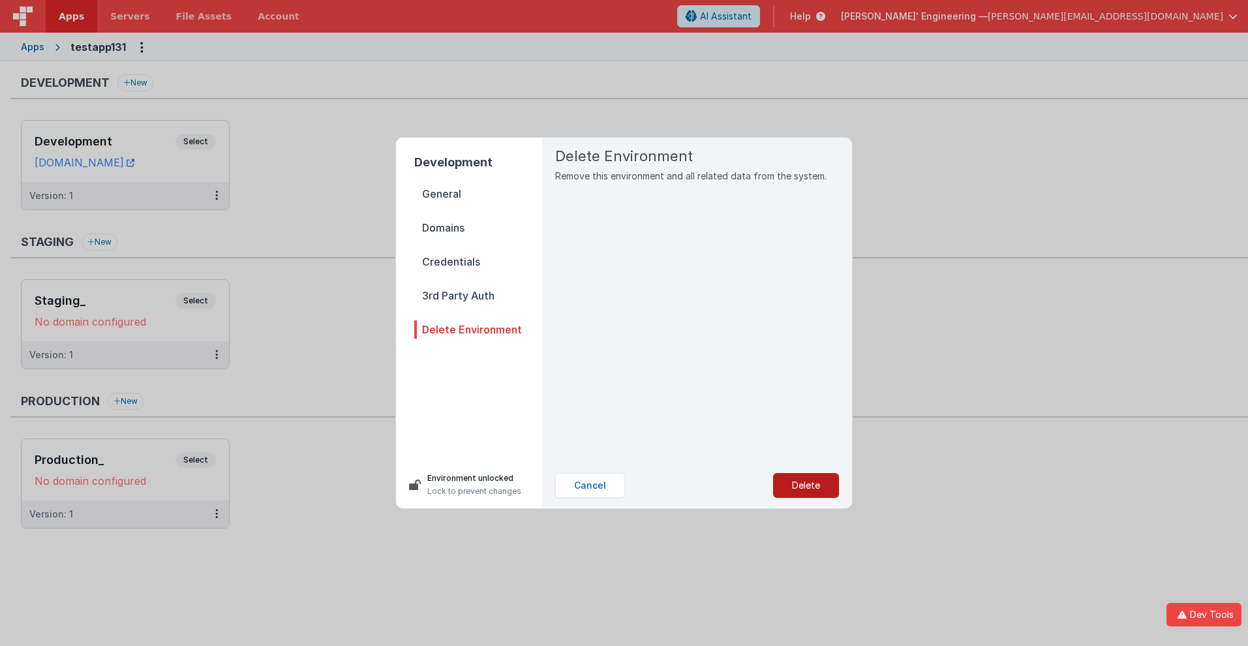
click at [806, 486] on button "Delete" at bounding box center [806, 485] width 66 height 25
click at [740, 486] on button "Yes, Delete" at bounding box center [741, 485] width 86 height 25
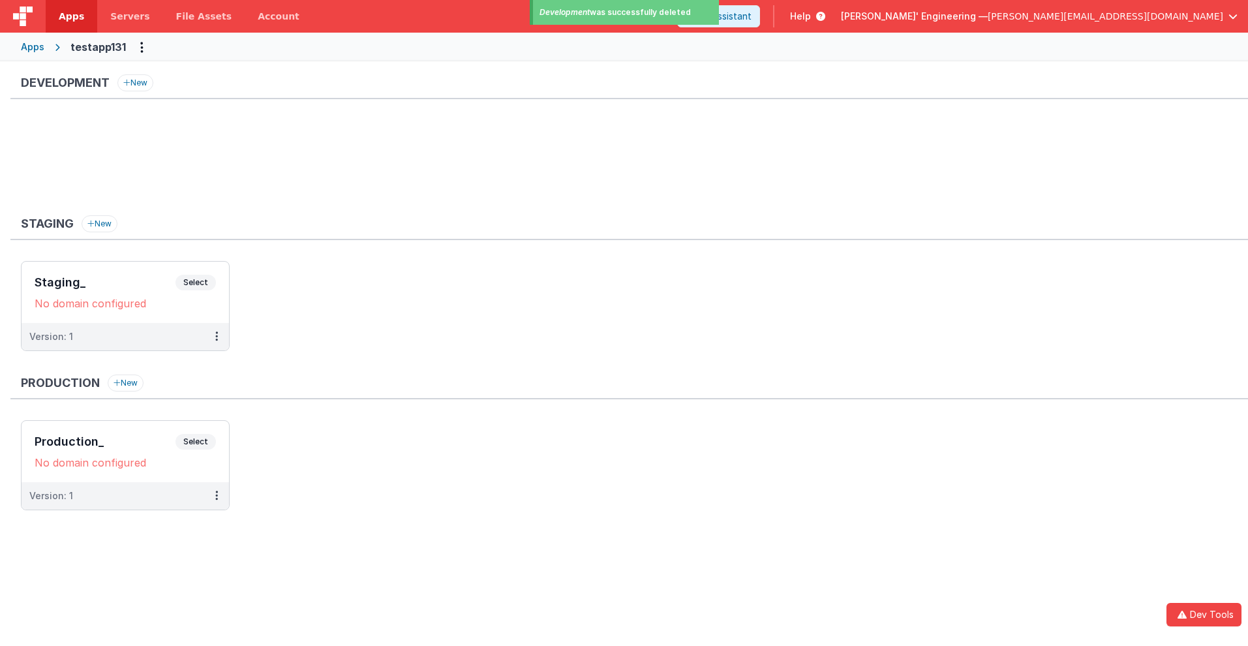
click at [216, 195] on ul at bounding box center [634, 162] width 1227 height 85
